Goal: Task Accomplishment & Management: Complete application form

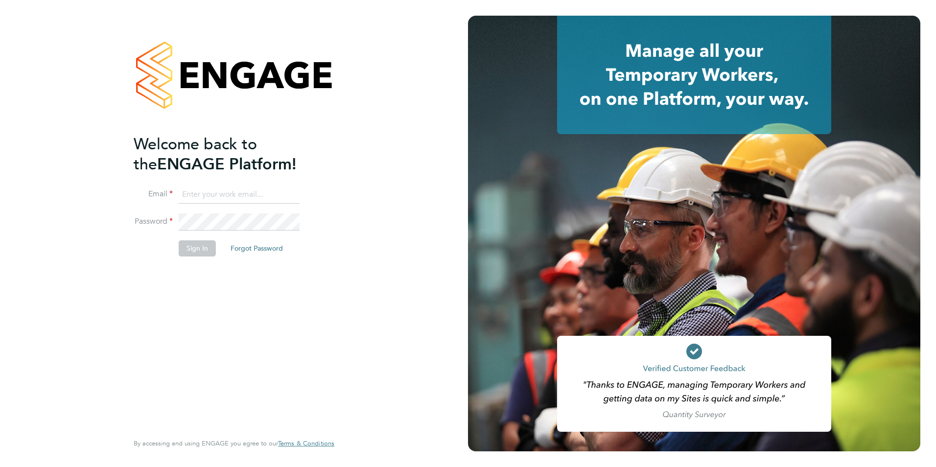
click at [193, 193] on input at bounding box center [239, 195] width 121 height 18
click at [207, 246] on button "Sign In" at bounding box center [197, 248] width 37 height 16
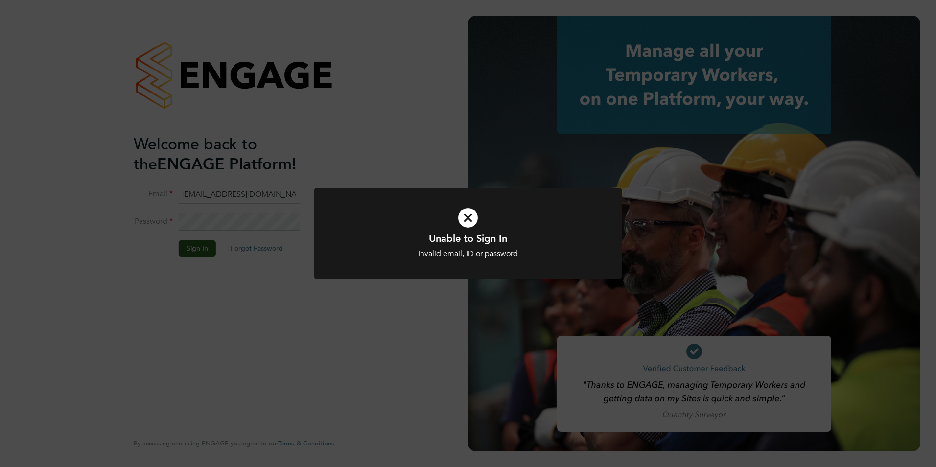
click at [470, 216] on icon at bounding box center [468, 218] width 255 height 38
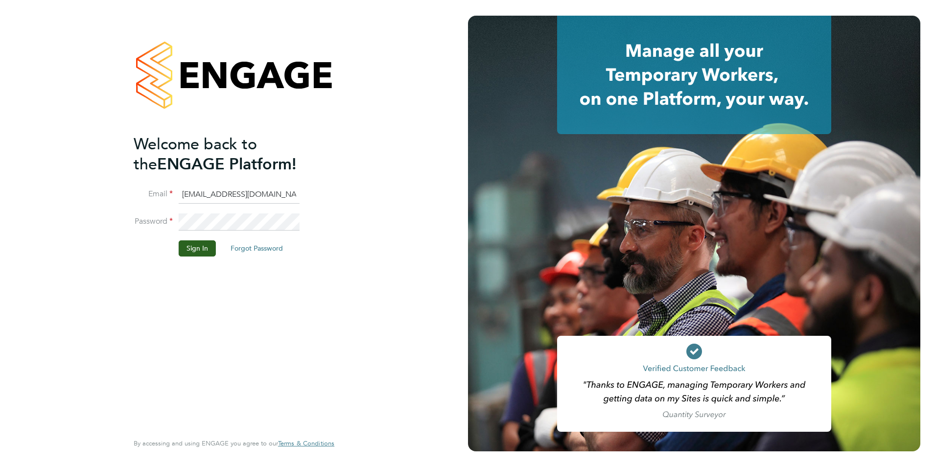
click at [281, 191] on input "[EMAIL_ADDRESS][DOMAIN_NAME]" at bounding box center [239, 195] width 121 height 18
click at [297, 195] on input "[EMAIL_ADDRESS][DOMAIN_NAME]" at bounding box center [239, 195] width 121 height 18
type input "[EMAIL_ADDRESS][DOMAIN_NAME]"
click at [192, 248] on button "Sign In" at bounding box center [197, 248] width 37 height 16
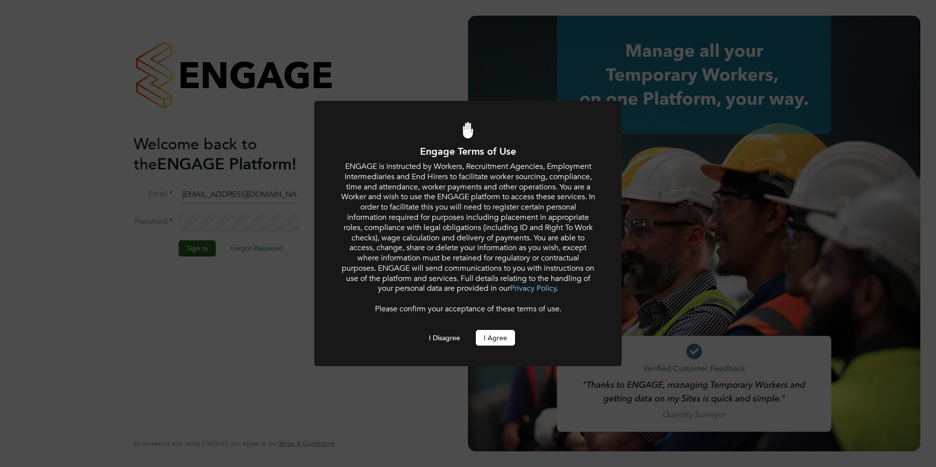
click at [411, 389] on div "Engage Terms of Use ENGAGE is instructed by Workers, Recruitment Agencies, Empl…" at bounding box center [468, 233] width 936 height 467
click at [497, 336] on button "I Agree" at bounding box center [495, 338] width 39 height 16
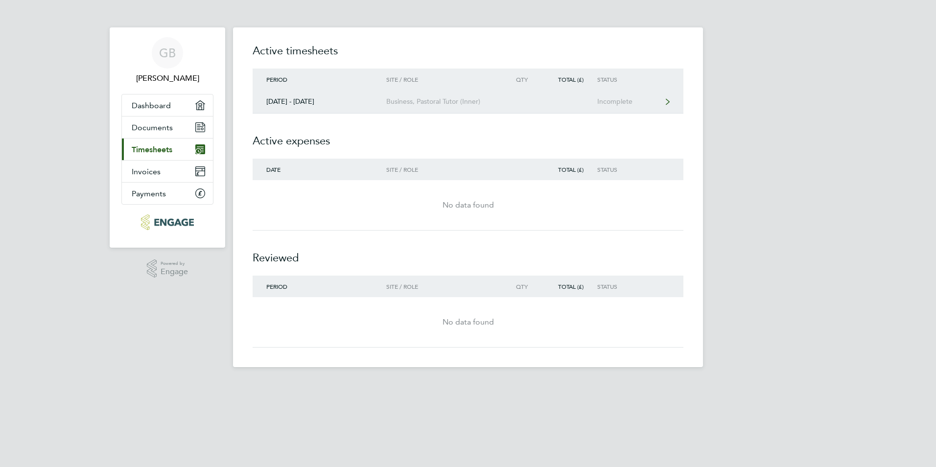
click at [621, 103] on div "Incomplete" at bounding box center [627, 101] width 60 height 8
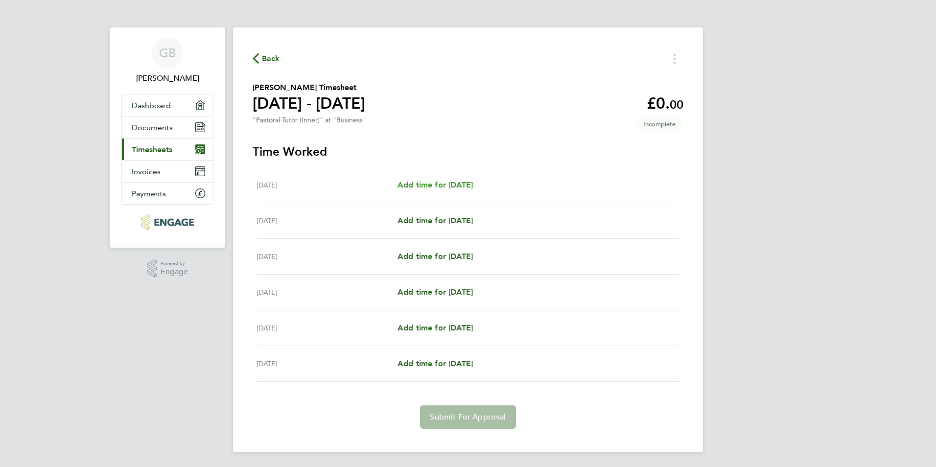
click at [473, 186] on span "Add time for [DATE]" at bounding box center [435, 184] width 75 height 9
select select "60"
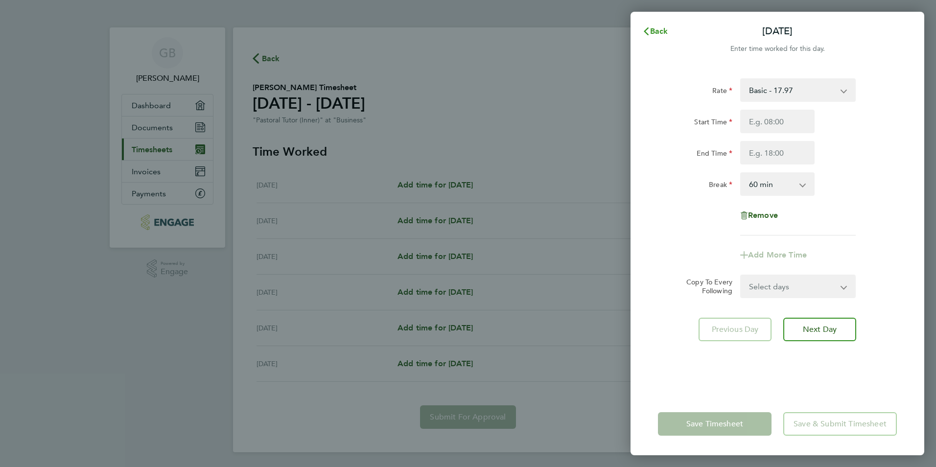
click at [650, 31] on icon "button" at bounding box center [646, 31] width 8 height 8
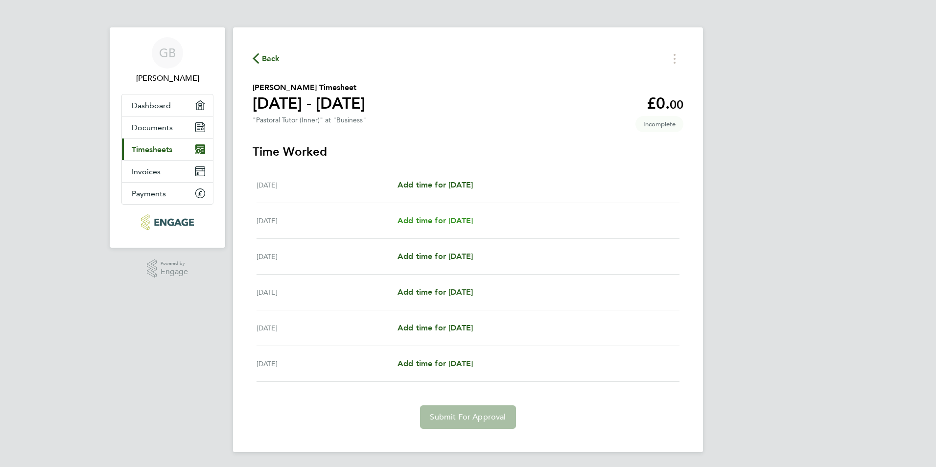
click at [438, 222] on span "Add time for [DATE]" at bounding box center [435, 220] width 75 height 9
select select "60"
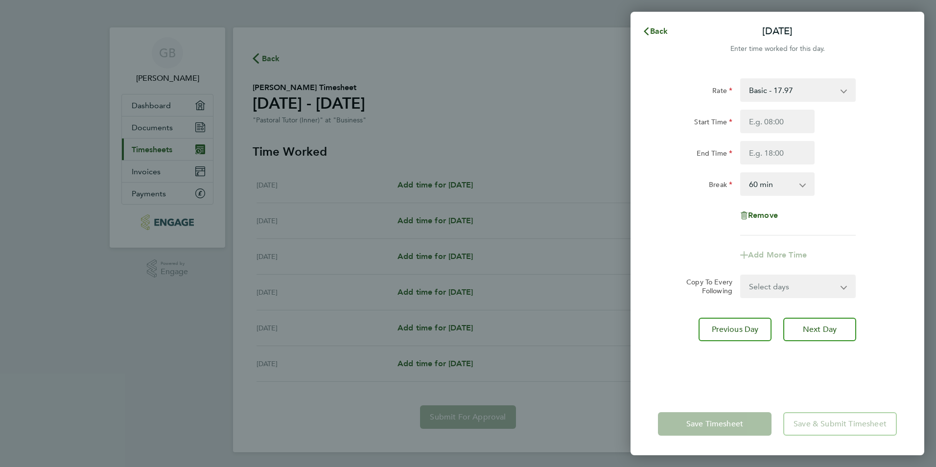
click at [844, 92] on app-icon-cross-button at bounding box center [849, 90] width 12 height 22
click at [774, 124] on input "Start Time" at bounding box center [777, 122] width 74 height 24
type input "10:00"
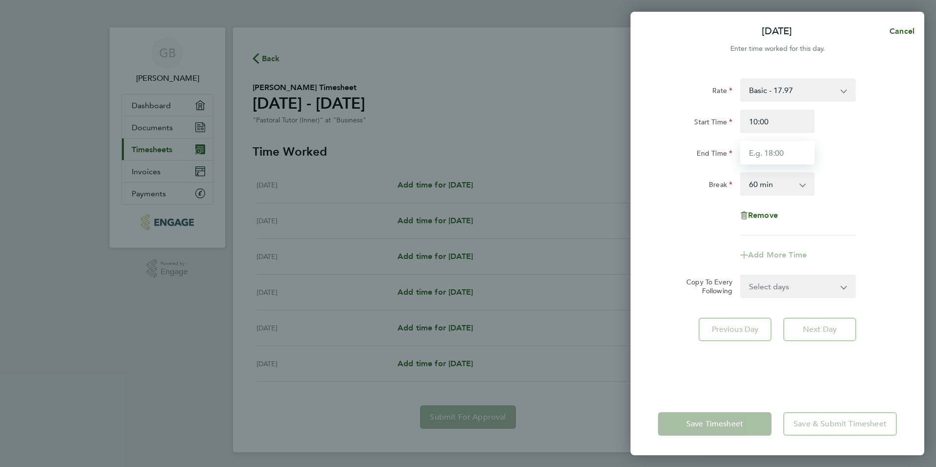
click at [762, 153] on input "End Time" at bounding box center [777, 153] width 74 height 24
type input "16:00"
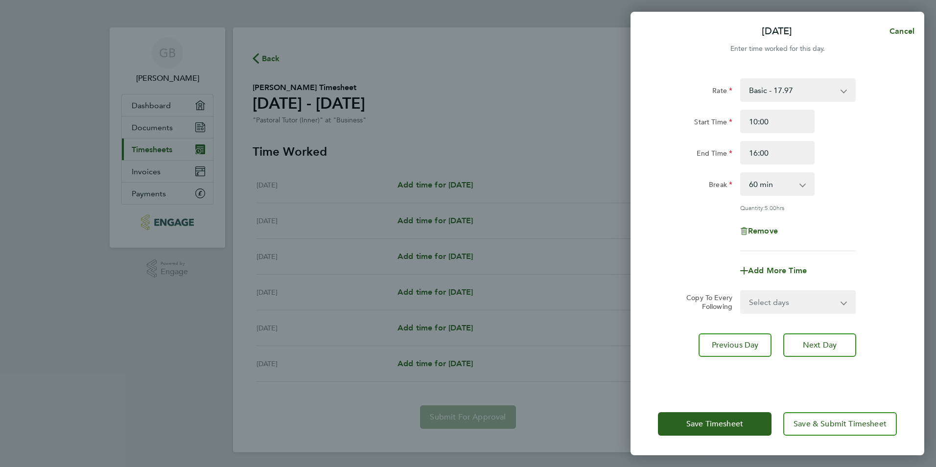
click at [802, 185] on app-icon-cross-button at bounding box center [808, 184] width 12 height 22
click at [802, 184] on app-icon-cross-button at bounding box center [808, 184] width 12 height 22
click at [756, 182] on select "0 min 15 min 30 min 45 min 60 min 75 min 90 min" at bounding box center [771, 184] width 61 height 22
select select "30"
click at [741, 173] on select "0 min 15 min 30 min 45 min 60 min 75 min 90 min" at bounding box center [771, 184] width 61 height 22
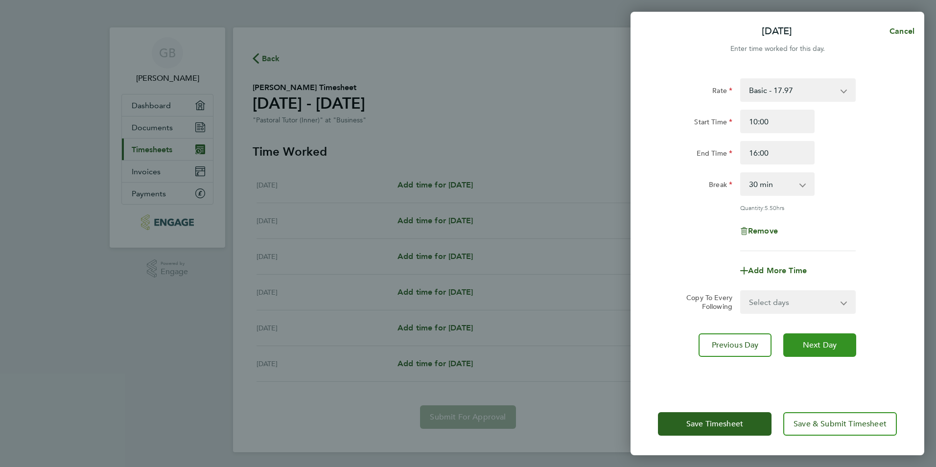
click at [821, 343] on span "Next Day" at bounding box center [820, 345] width 34 height 10
select select "60"
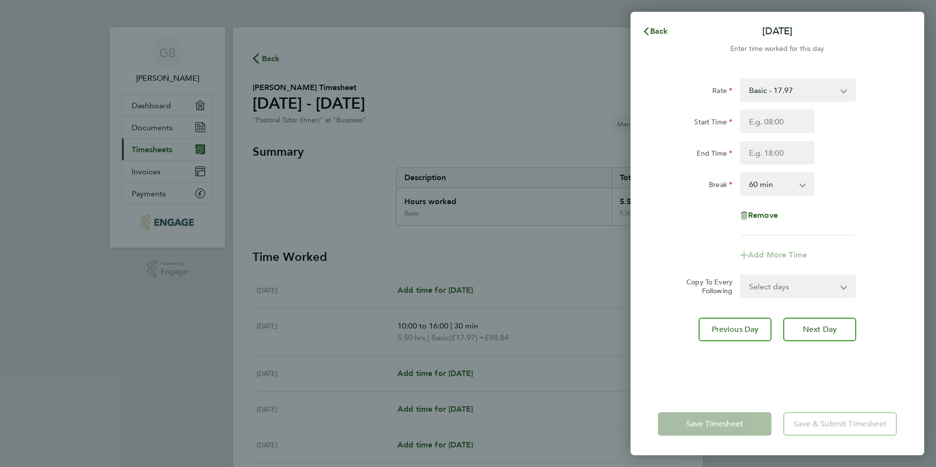
click at [843, 91] on app-icon-cross-button at bounding box center [849, 90] width 12 height 22
click at [845, 90] on app-icon-cross-button at bounding box center [849, 90] width 12 height 22
click at [754, 120] on input "Start Time" at bounding box center [777, 122] width 74 height 24
type input "09:00"
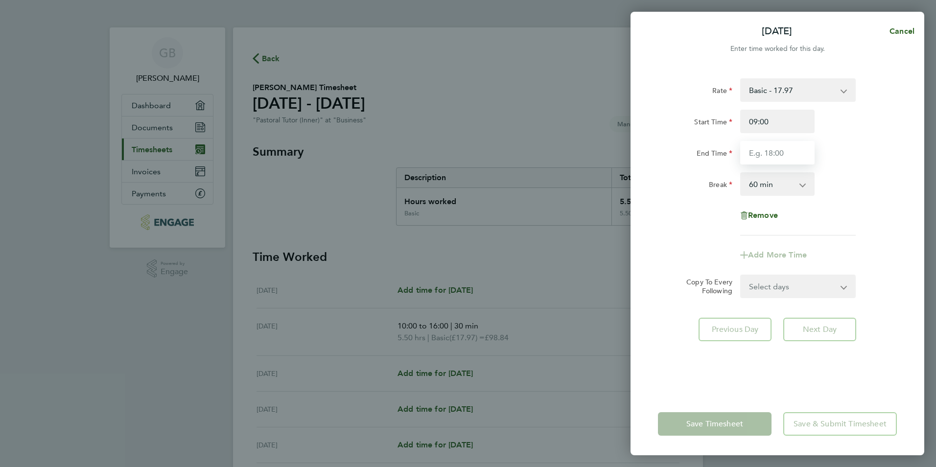
click at [755, 152] on input "End Time" at bounding box center [777, 153] width 74 height 24
type input "16:30"
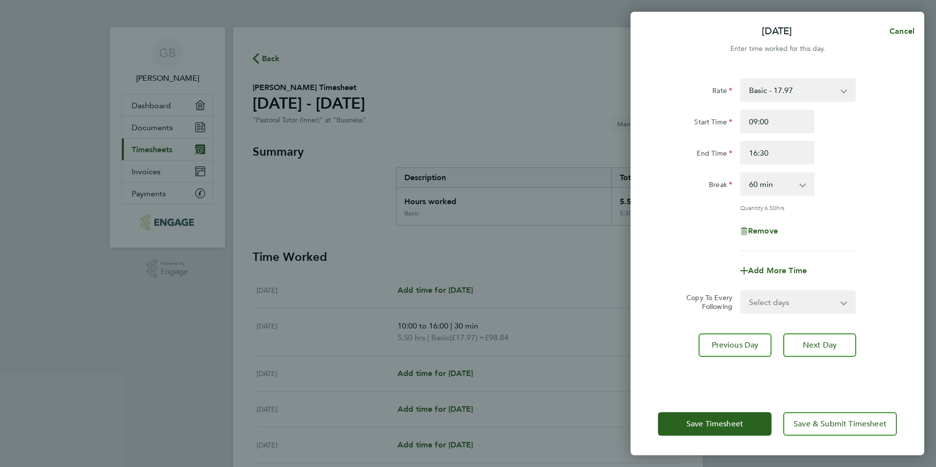
click at [804, 184] on app-icon-cross-button at bounding box center [808, 184] width 12 height 22
click at [803, 185] on app-icon-cross-button at bounding box center [808, 184] width 12 height 22
click at [803, 184] on app-icon-cross-button at bounding box center [808, 184] width 12 height 22
click at [804, 187] on app-icon-cross-button at bounding box center [808, 184] width 12 height 22
click at [801, 185] on select "0 min 15 min 30 min 45 min 60 min 75 min 90 min" at bounding box center [771, 184] width 61 height 22
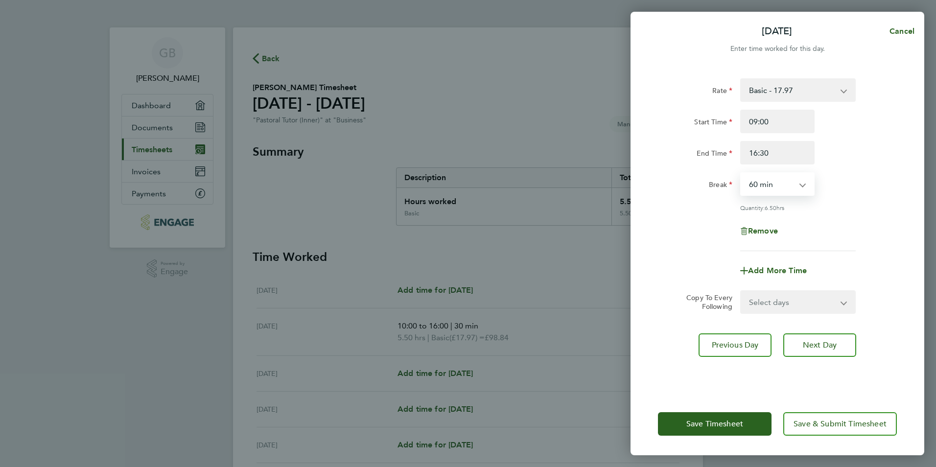
select select "30"
click at [741, 173] on select "0 min 15 min 30 min 45 min 60 min 75 min 90 min" at bounding box center [771, 184] width 61 height 22
click at [828, 346] on span "Next Day" at bounding box center [820, 345] width 34 height 10
select select "60"
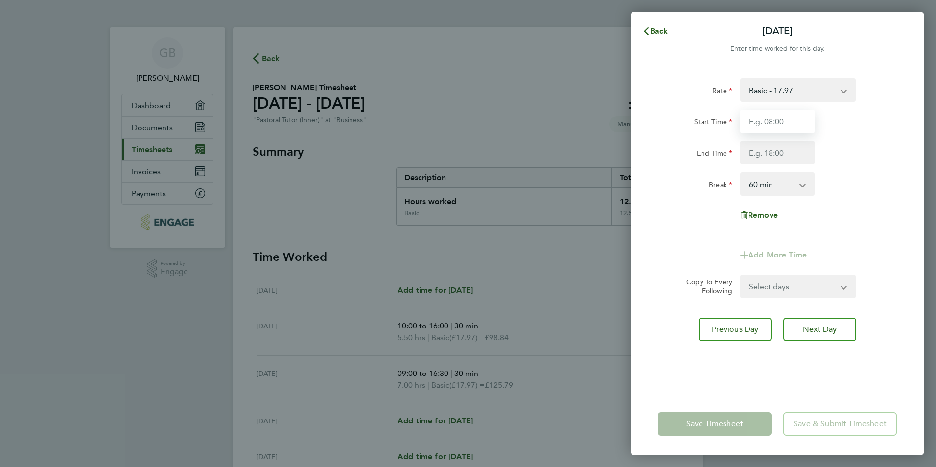
click at [757, 122] on input "Start Time" at bounding box center [777, 122] width 74 height 24
type input "09:30"
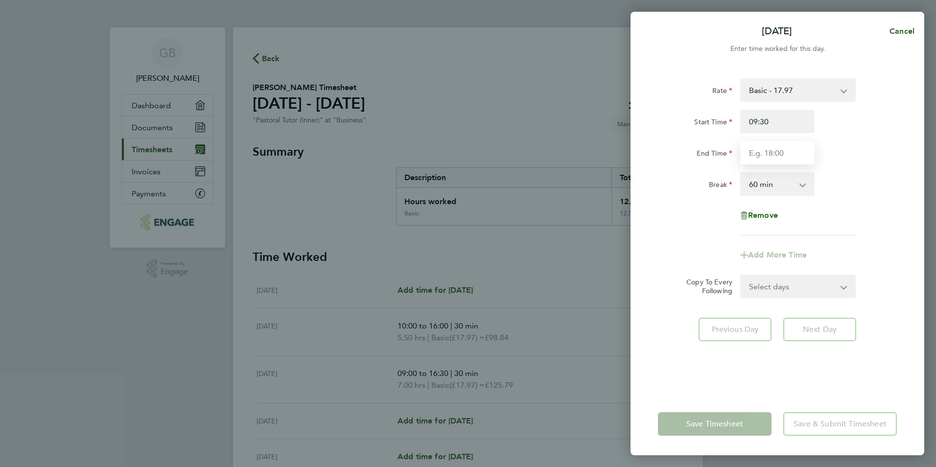
click at [755, 154] on input "End Time" at bounding box center [777, 153] width 74 height 24
type input "16:00"
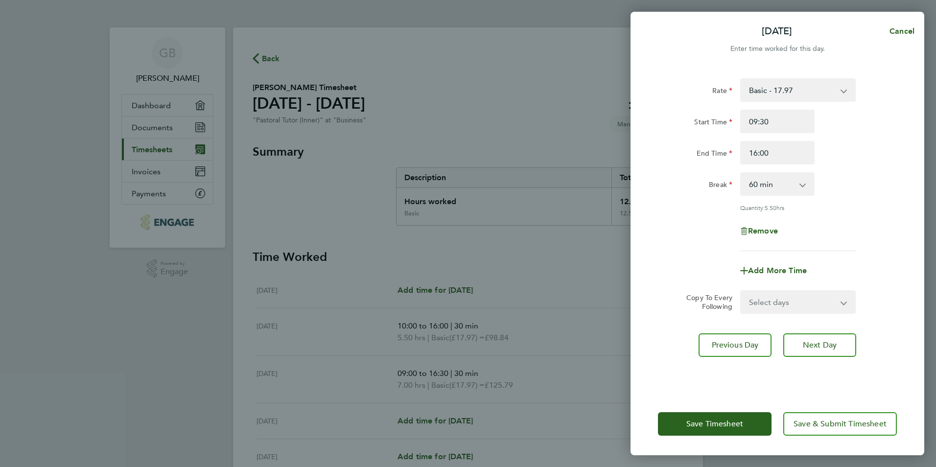
click at [805, 185] on app-icon-cross-button at bounding box center [808, 184] width 12 height 22
click at [800, 187] on select "0 min 15 min 30 min 45 min 60 min 75 min 90 min" at bounding box center [771, 184] width 61 height 22
select select "30"
click at [741, 173] on select "0 min 15 min 30 min 45 min 60 min 75 min 90 min" at bounding box center [771, 184] width 61 height 22
click at [829, 425] on span "Save & Submit Timesheet" at bounding box center [840, 424] width 93 height 10
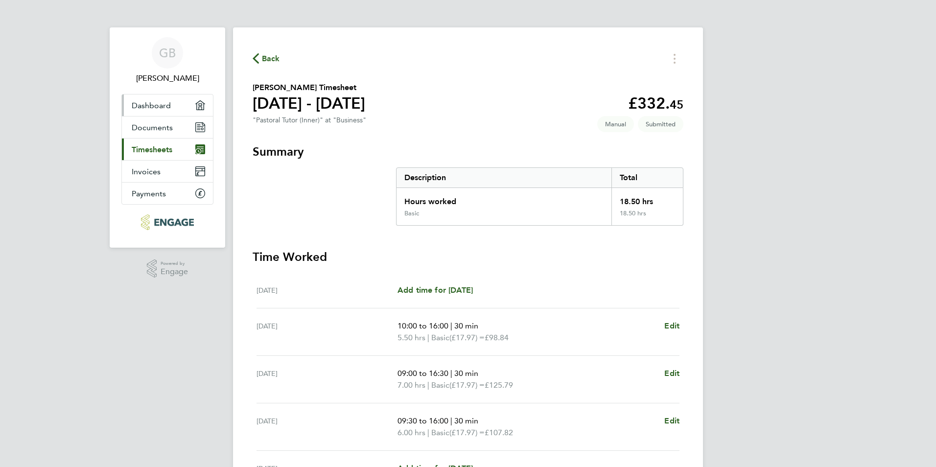
click at [161, 107] on span "Dashboard" at bounding box center [151, 105] width 39 height 9
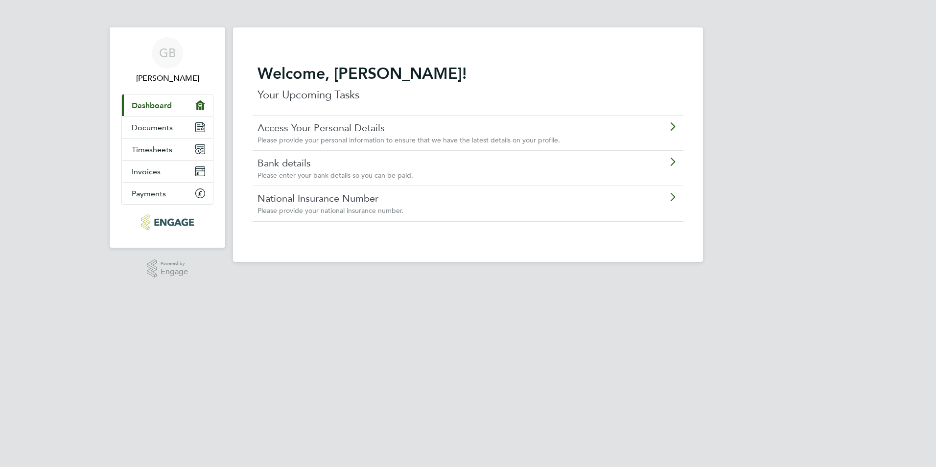
click at [335, 140] on span "Please provide your personal information to ensure that we have the latest deta…" at bounding box center [409, 140] width 303 height 9
click at [331, 163] on link "Bank details" at bounding box center [441, 163] width 366 height 13
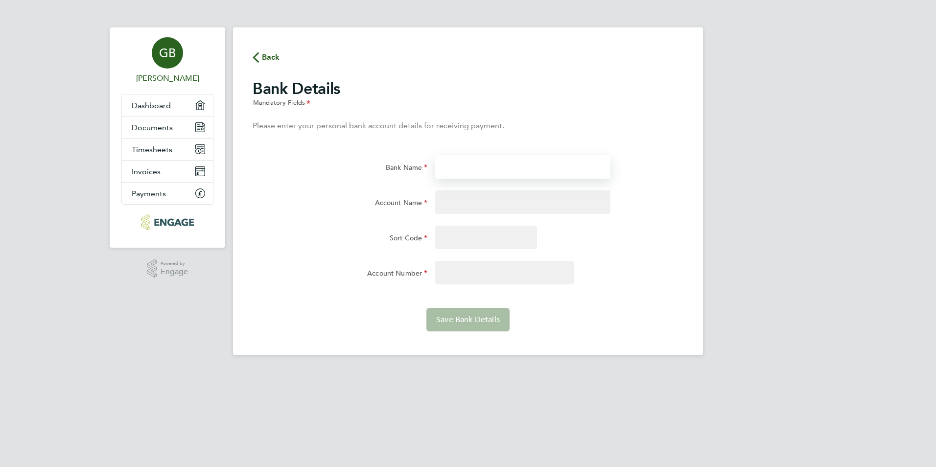
click at [455, 170] on input "Bank Name" at bounding box center [522, 167] width 175 height 24
type input "Barclays"
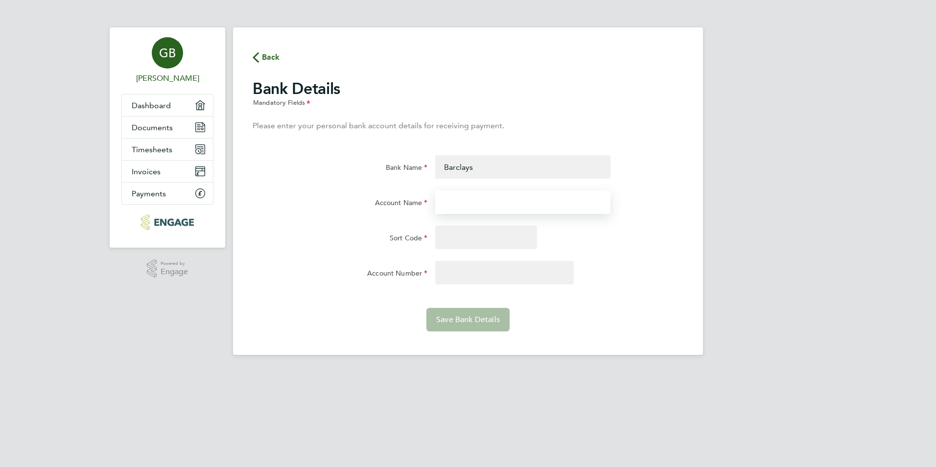
click at [452, 195] on input "Account Name" at bounding box center [522, 202] width 175 height 24
type input "Mrs G Busari"
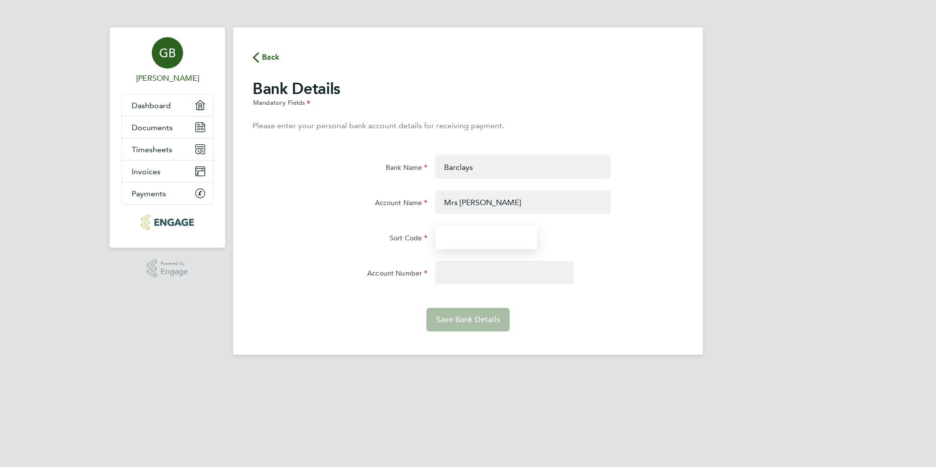
click at [452, 237] on input "Sort Code" at bounding box center [486, 238] width 102 height 24
type input "20-68-04"
click at [463, 271] on input "Account Number" at bounding box center [504, 273] width 139 height 24
type input "5"
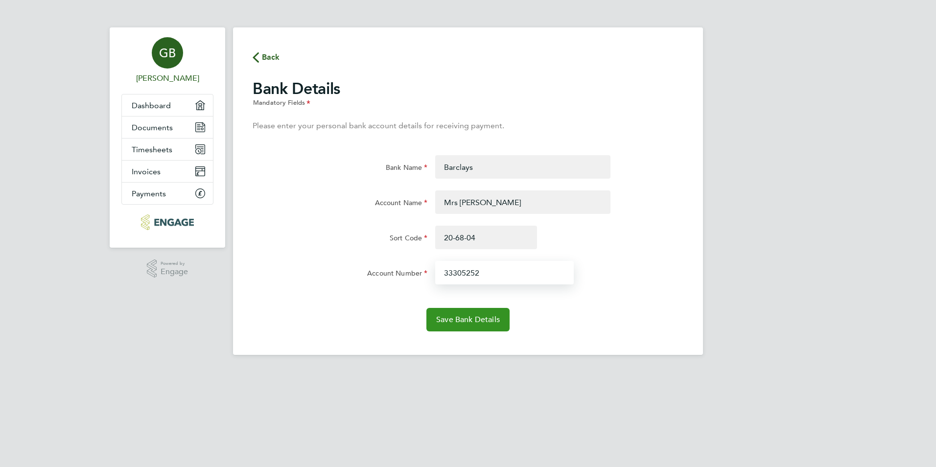
type input "33305252"
click at [464, 322] on span "Save Bank Details" at bounding box center [468, 320] width 64 height 10
click at [479, 319] on span "Save Bank Details" at bounding box center [468, 320] width 64 height 10
click at [257, 56] on icon "button" at bounding box center [256, 57] width 6 height 10
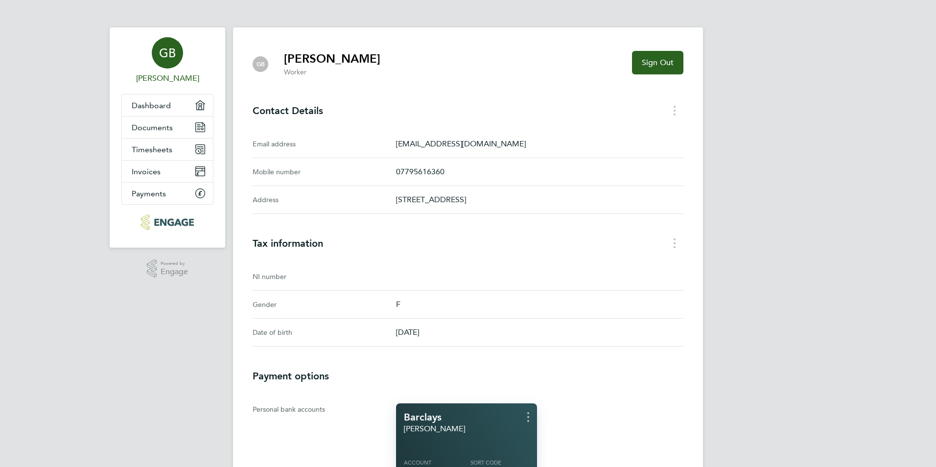
click at [382, 279] on div "NI number" at bounding box center [324, 277] width 143 height 12
click at [384, 272] on div "NI number" at bounding box center [324, 277] width 143 height 12
click at [310, 280] on div "NI number" at bounding box center [324, 277] width 143 height 12
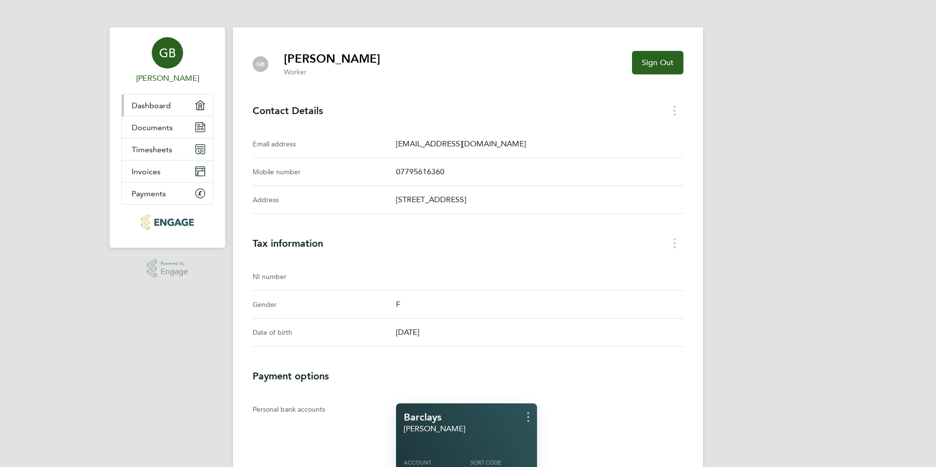
click at [157, 105] on span "Dashboard" at bounding box center [151, 105] width 39 height 9
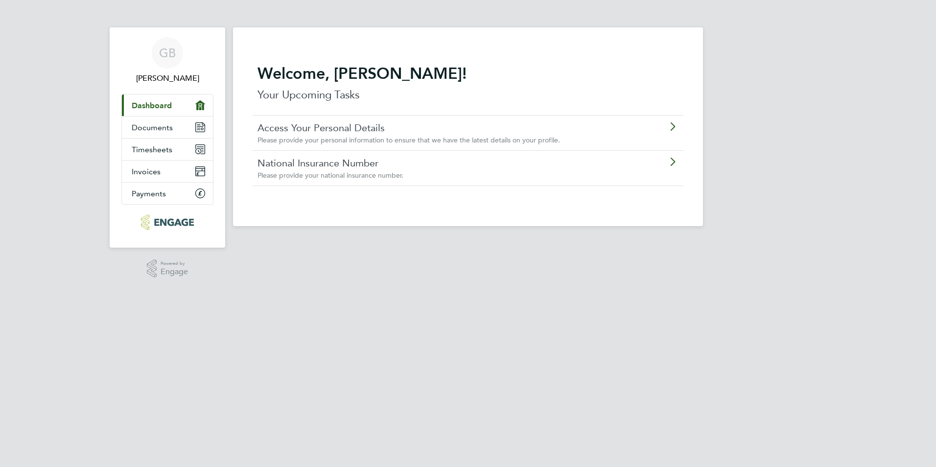
click at [347, 167] on link "National Insurance Number" at bounding box center [441, 163] width 366 height 13
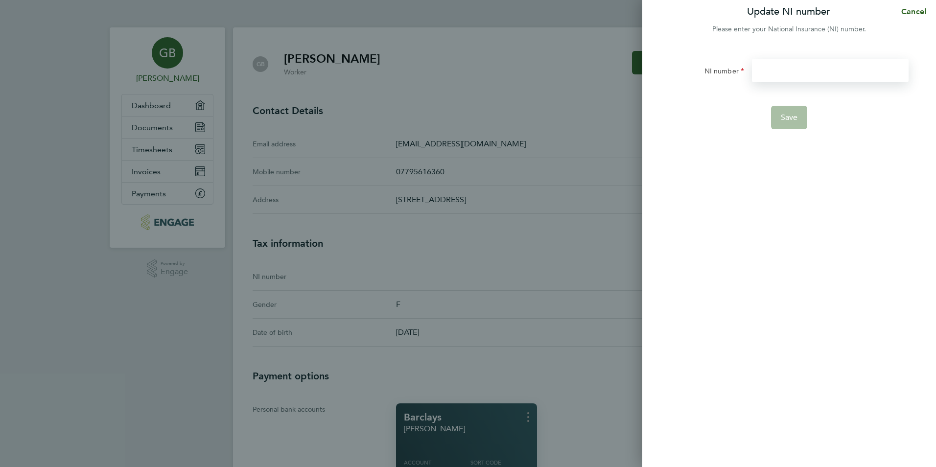
click at [772, 73] on input "NI number" at bounding box center [830, 71] width 157 height 24
type input "JE506982C"
click at [791, 119] on span "Save" at bounding box center [789, 118] width 17 height 10
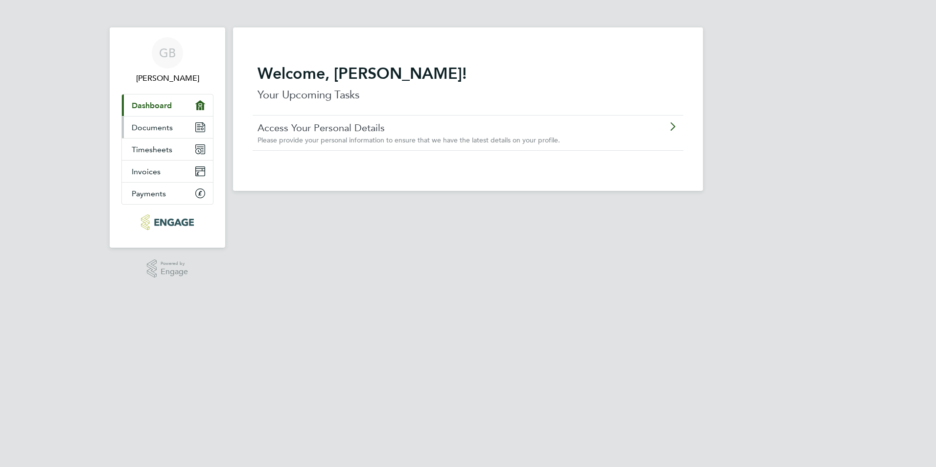
click at [167, 124] on span "Documents" at bounding box center [152, 127] width 41 height 9
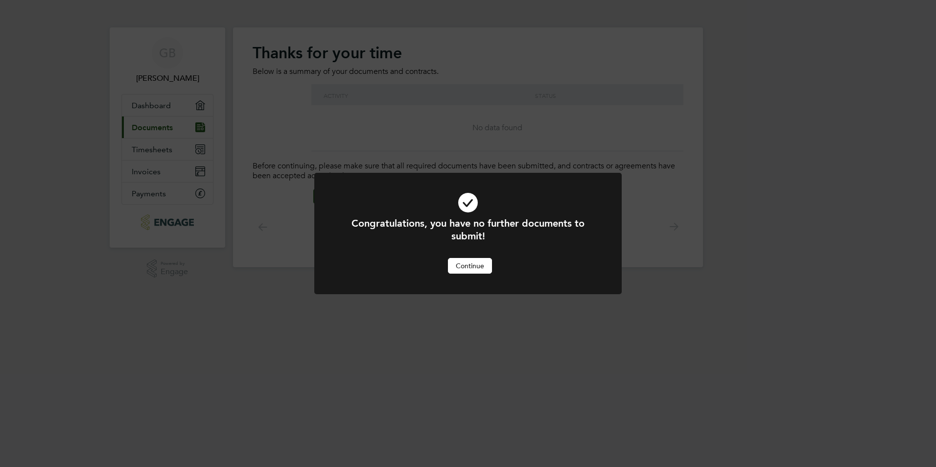
click at [476, 267] on button "Continue" at bounding box center [470, 266] width 44 height 16
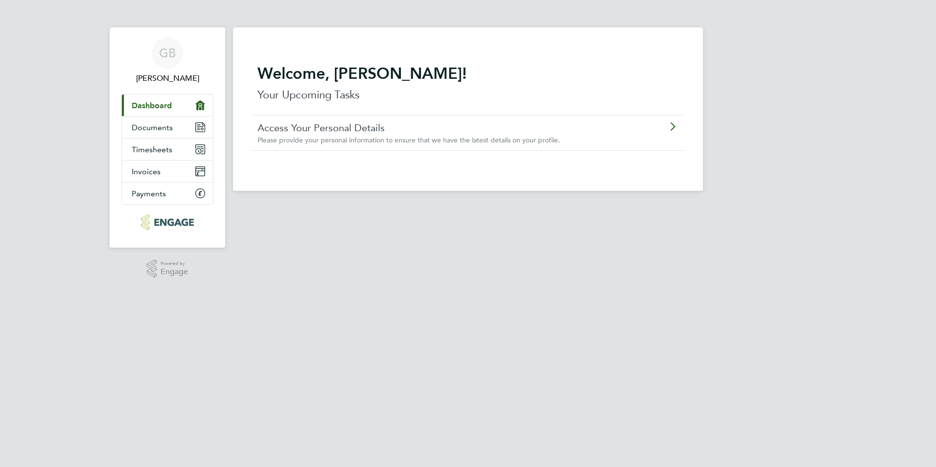
click at [157, 106] on span "Dashboard" at bounding box center [152, 105] width 40 height 9
click at [157, 191] on span "Payments" at bounding box center [149, 193] width 34 height 9
